Goal: Check status

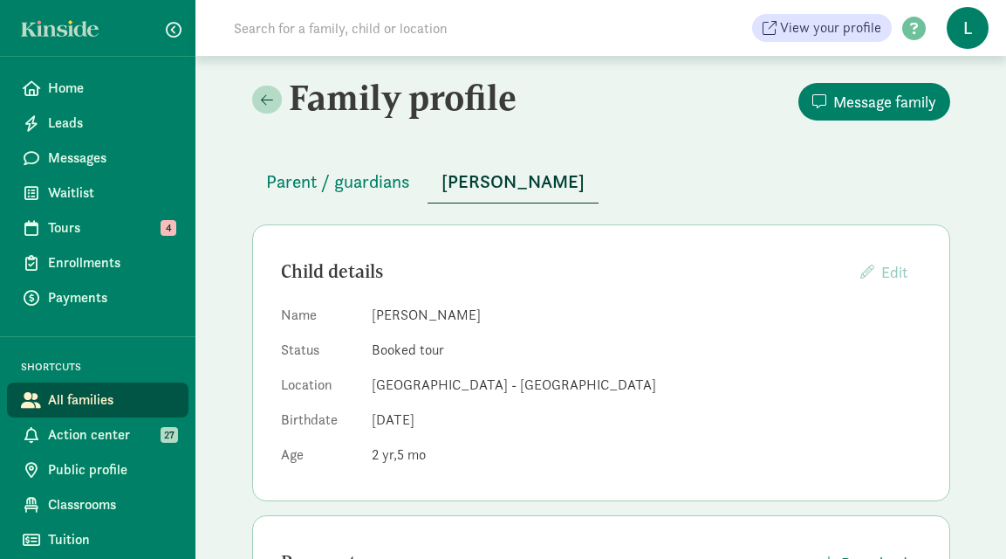
scroll to position [389, 0]
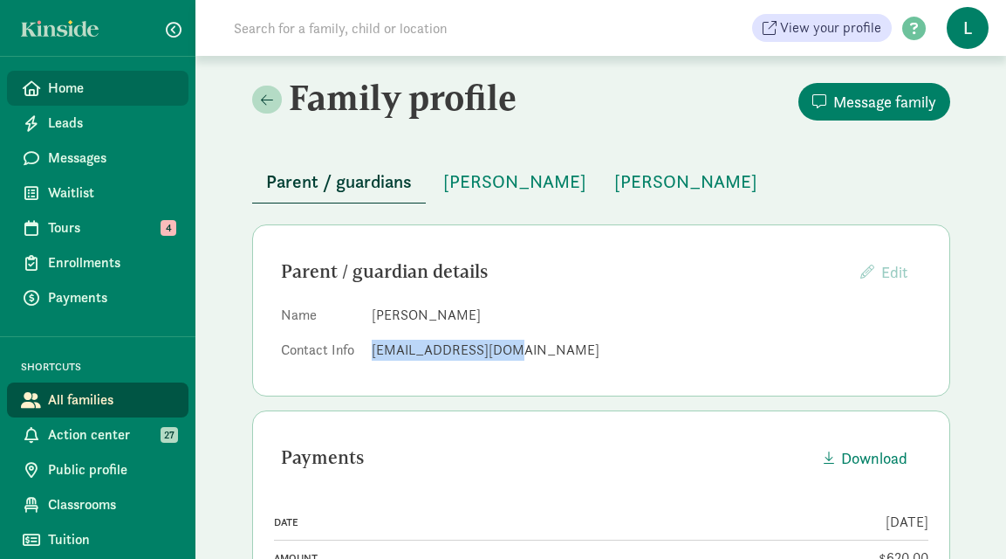
click at [100, 87] on span "Home" at bounding box center [111, 88] width 127 height 21
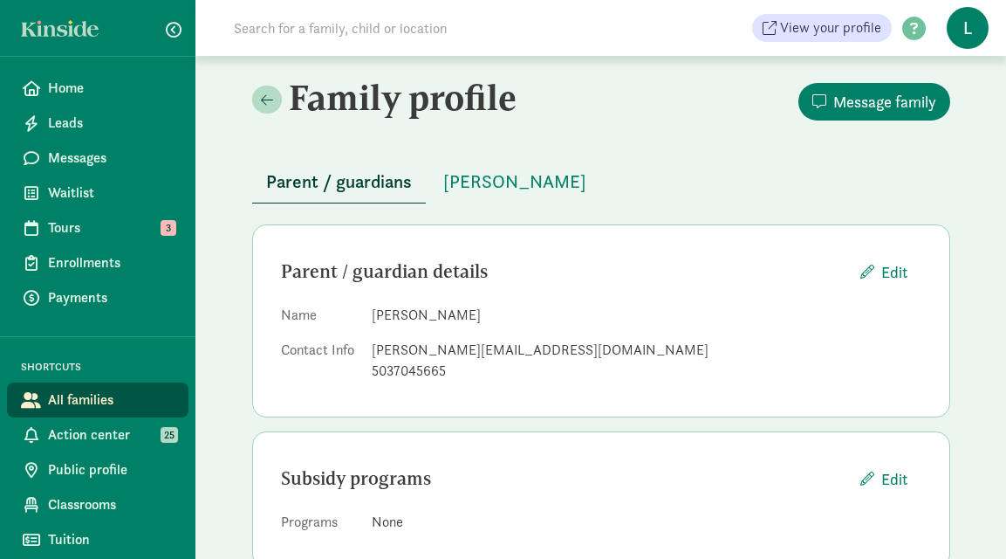
scroll to position [44, 0]
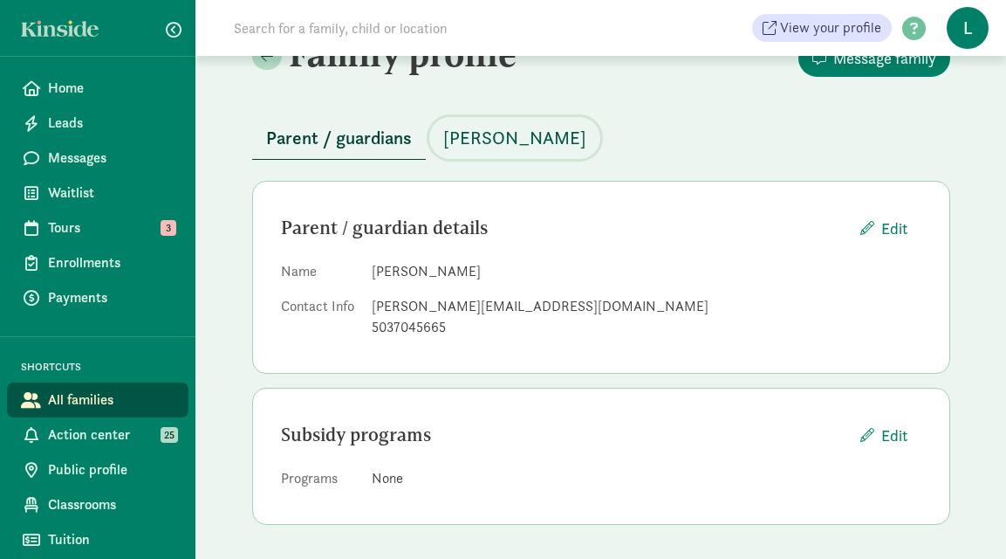
click at [544, 128] on span "[PERSON_NAME]" at bounding box center [514, 138] width 143 height 28
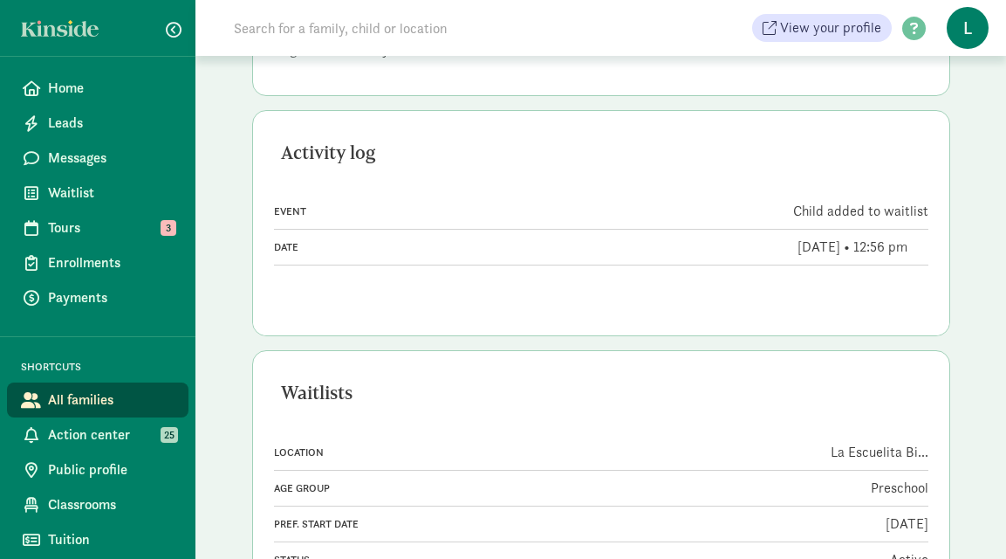
scroll to position [572, 0]
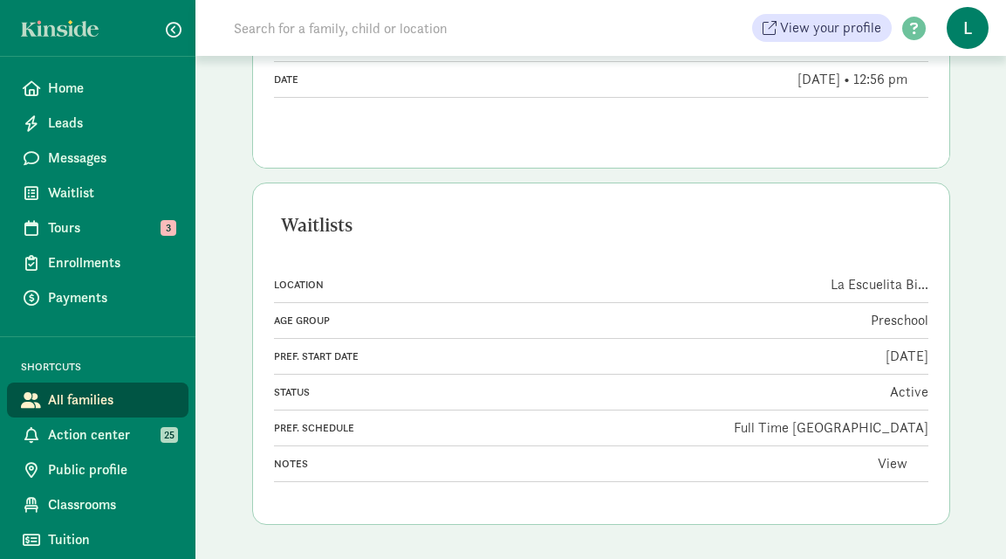
click at [886, 463] on link "View" at bounding box center [893, 463] width 30 height 18
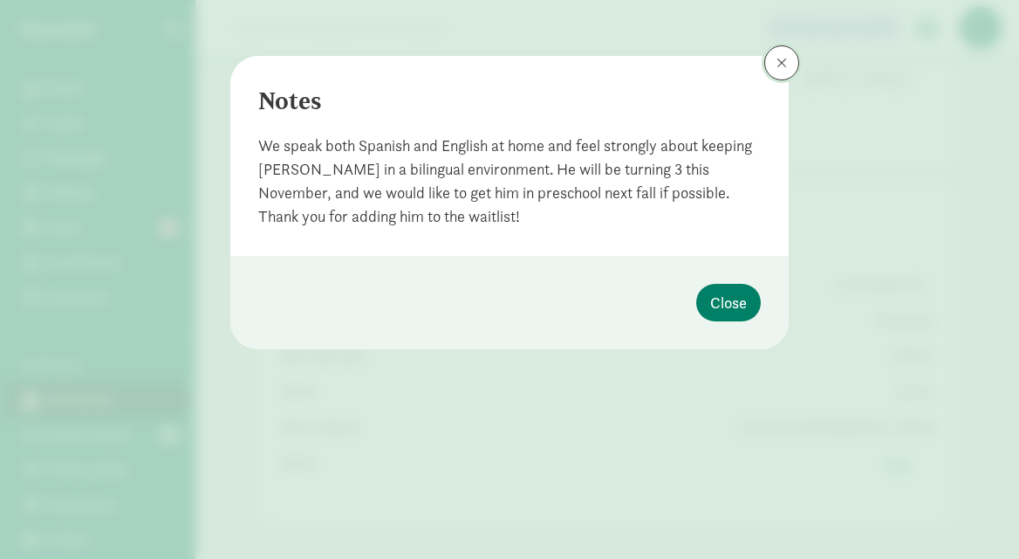
click at [778, 70] on button at bounding box center [781, 62] width 35 height 35
